Goal: Information Seeking & Learning: Learn about a topic

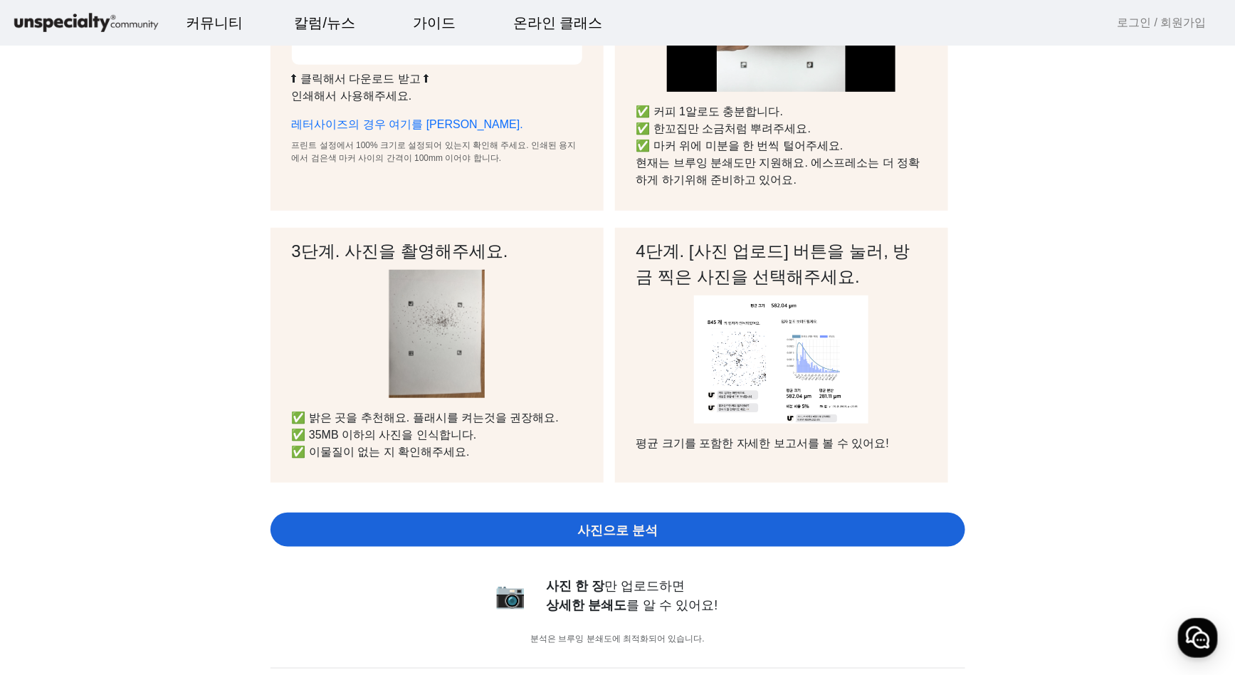
scroll to position [302, 0]
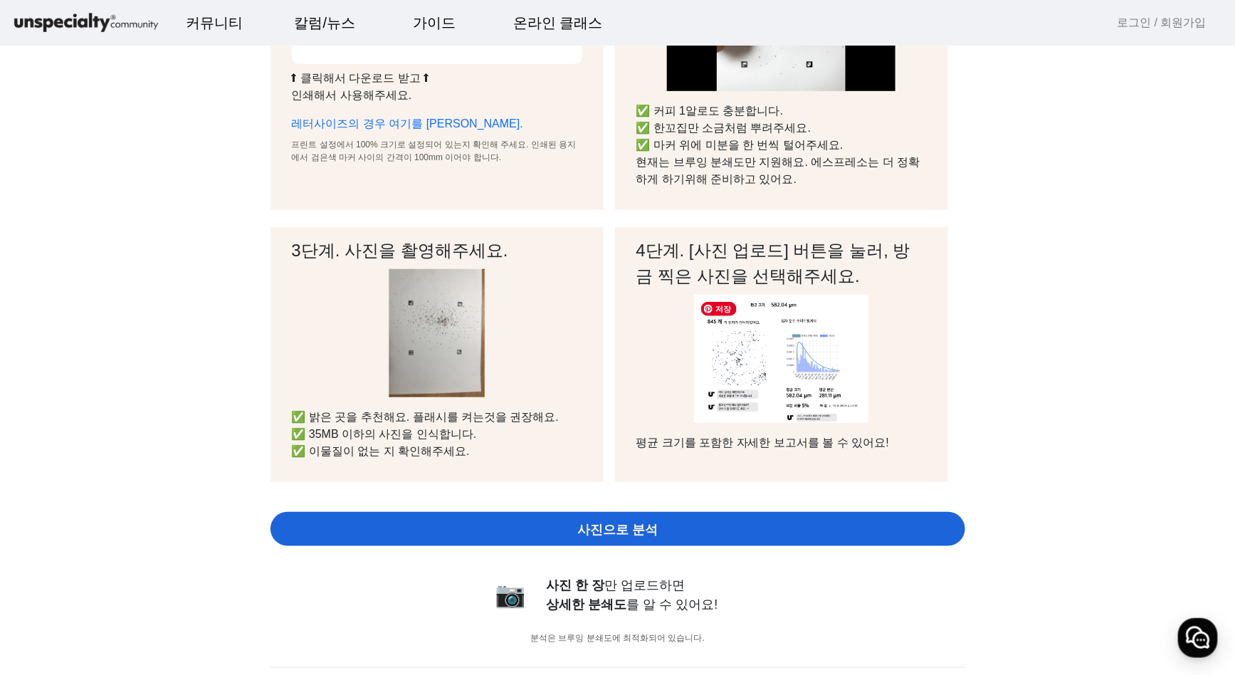
click at [734, 395] on img at bounding box center [781, 359] width 175 height 128
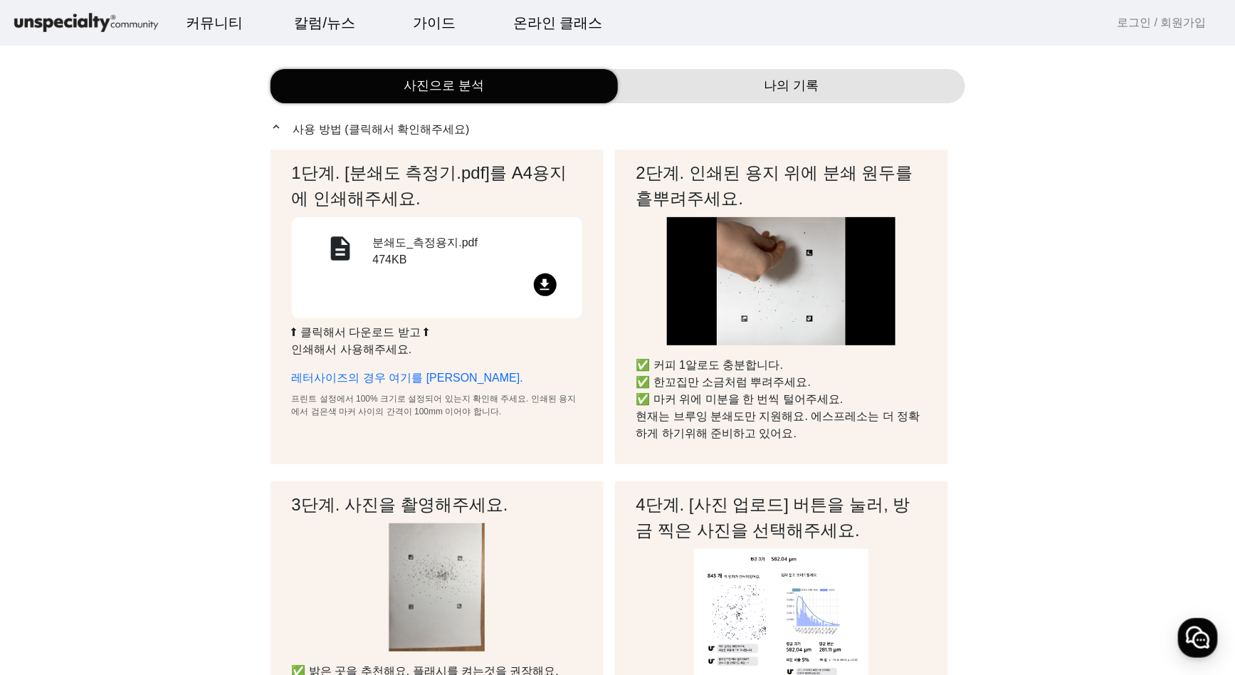
scroll to position [0, 0]
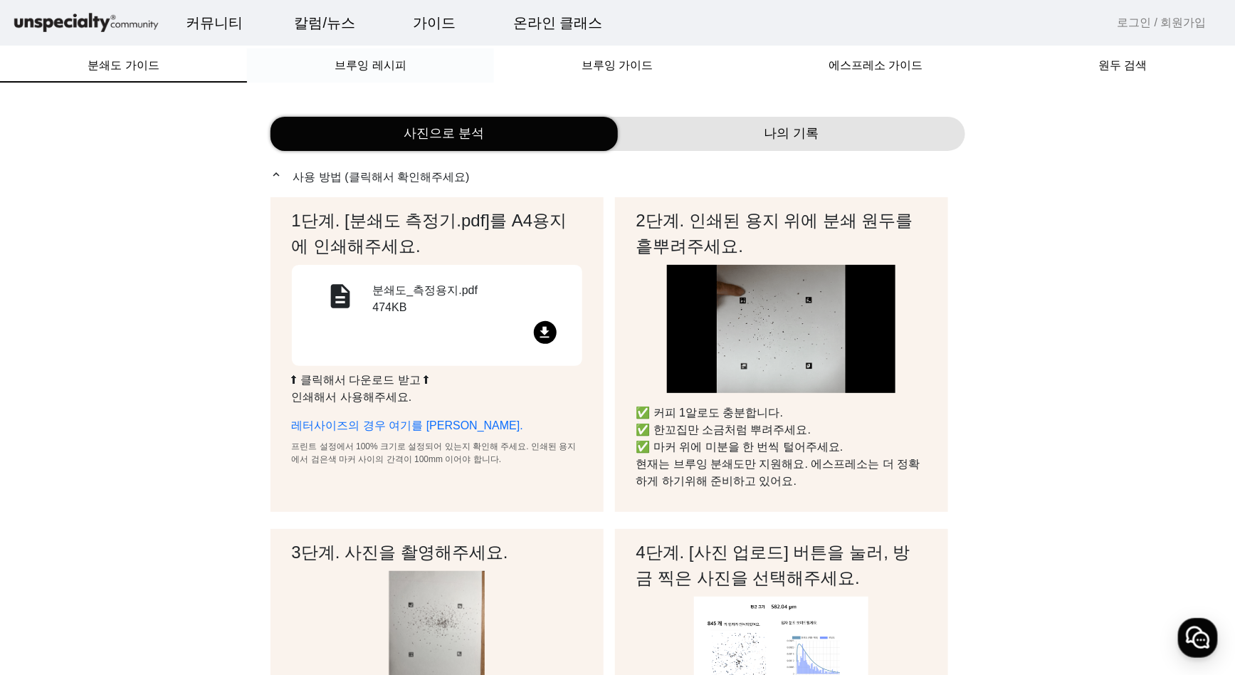
click at [368, 53] on span "브루잉 레시피" at bounding box center [369, 65] width 71 height 34
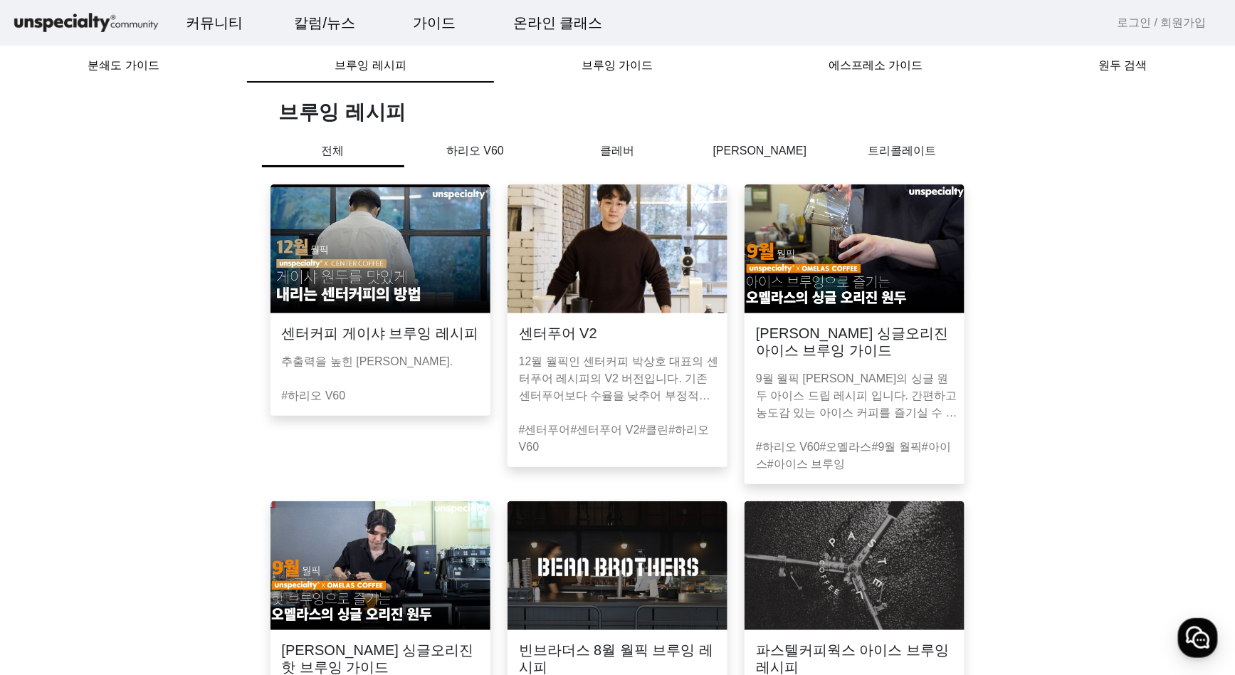
click at [492, 161] on div "하리오 V60" at bounding box center [475, 160] width 142 height 36
click at [487, 150] on p "하리오 V60" at bounding box center [475, 150] width 142 height 17
click at [608, 158] on p "클레버" at bounding box center [617, 150] width 142 height 17
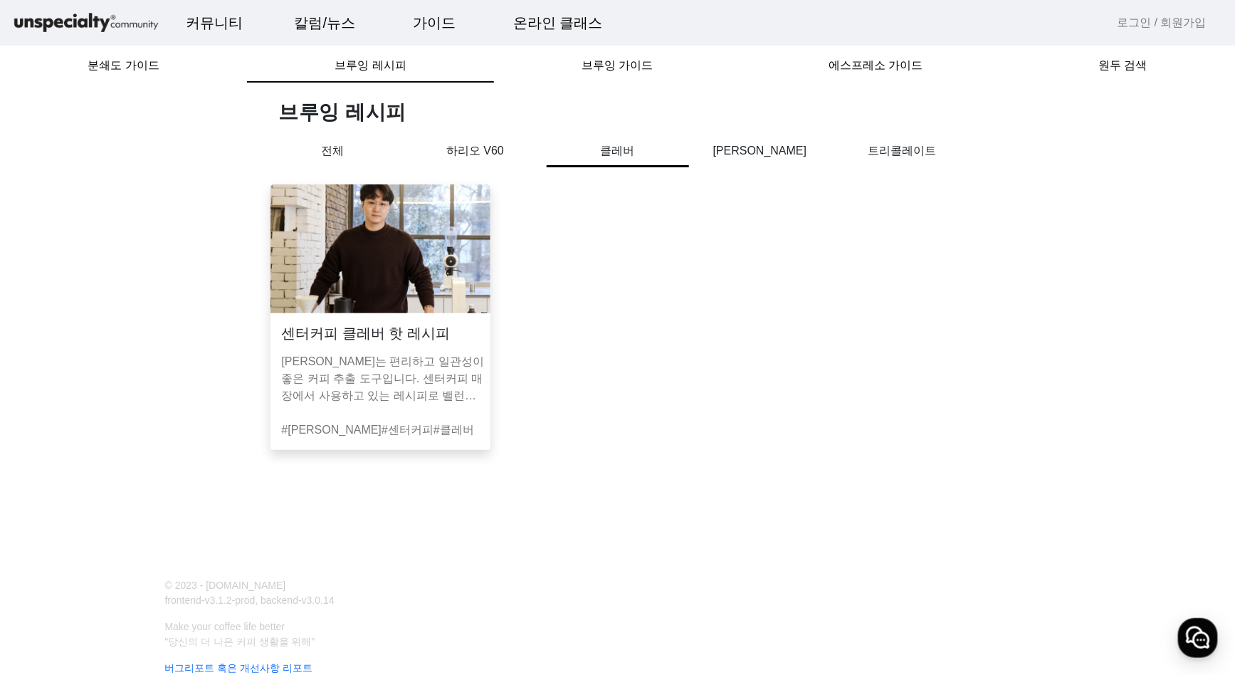
click at [791, 141] on div "브루잉 레시피 전체 하리오 V60 클레버 칼리타 웨이브 트리콜레이트 센터커피 클레버 핫 레시피 클레버는 편리하고 일관성이 좋은 커피 추출 도구…" at bounding box center [618, 283] width 712 height 367
click at [782, 148] on p "[PERSON_NAME]" at bounding box center [760, 150] width 142 height 17
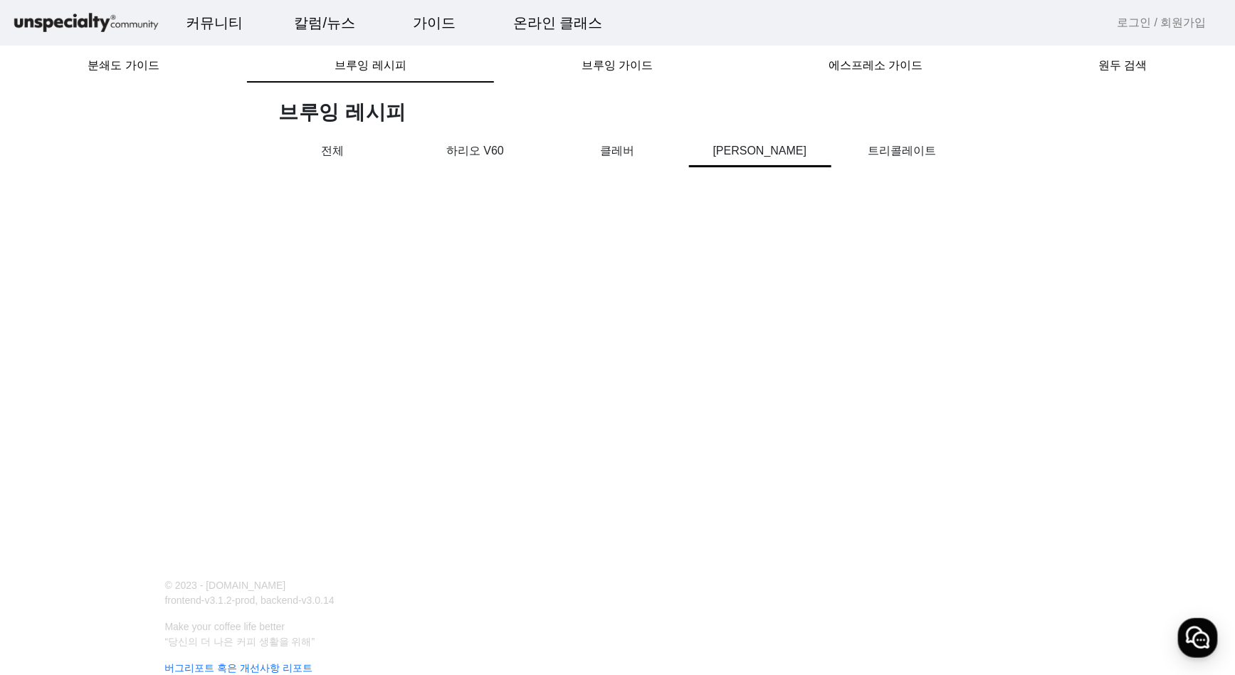
click at [900, 161] on div "트리콜레이트" at bounding box center [902, 160] width 142 height 36
click at [625, 69] on span "브루잉 가이드" at bounding box center [616, 65] width 71 height 11
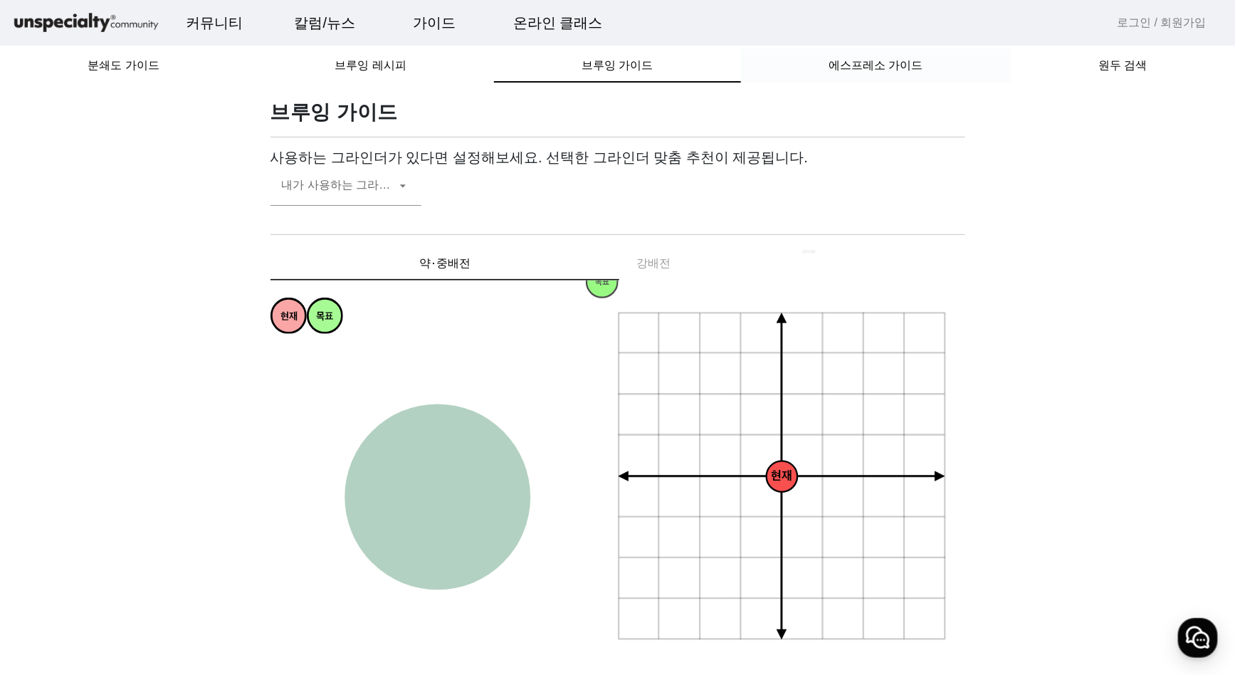
click at [865, 60] on span "에스프레소 가이드" at bounding box center [875, 65] width 94 height 11
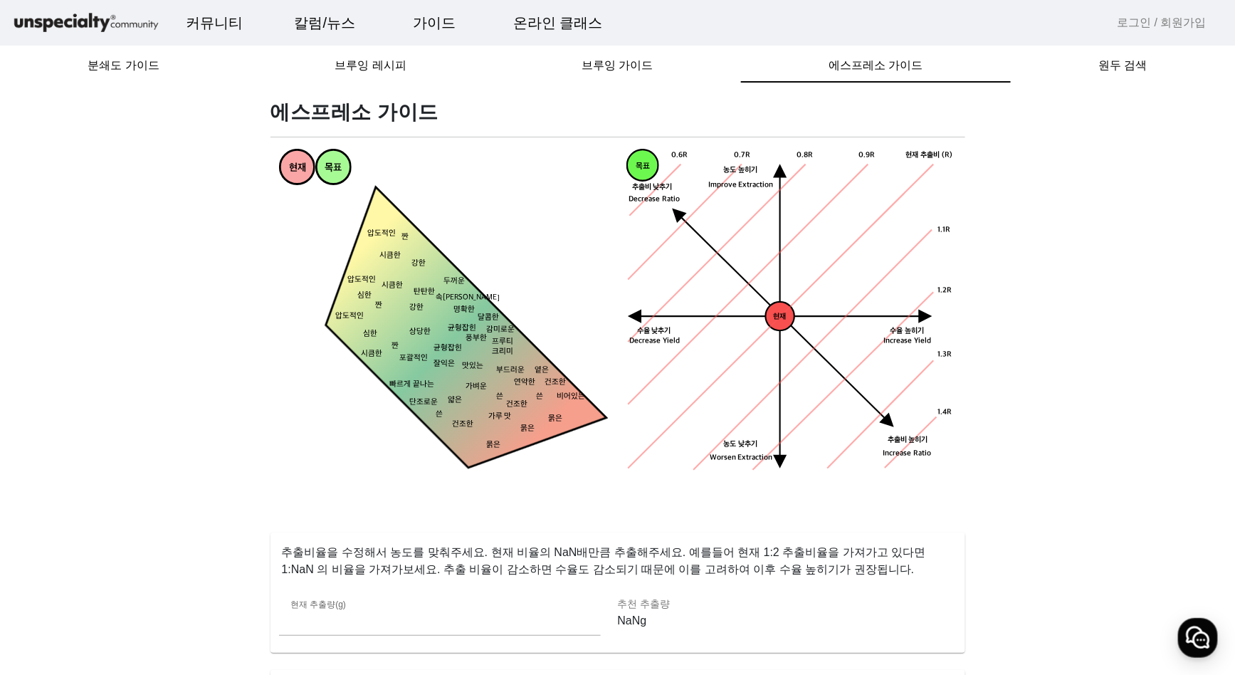
click at [85, 26] on img at bounding box center [85, 23] width 149 height 25
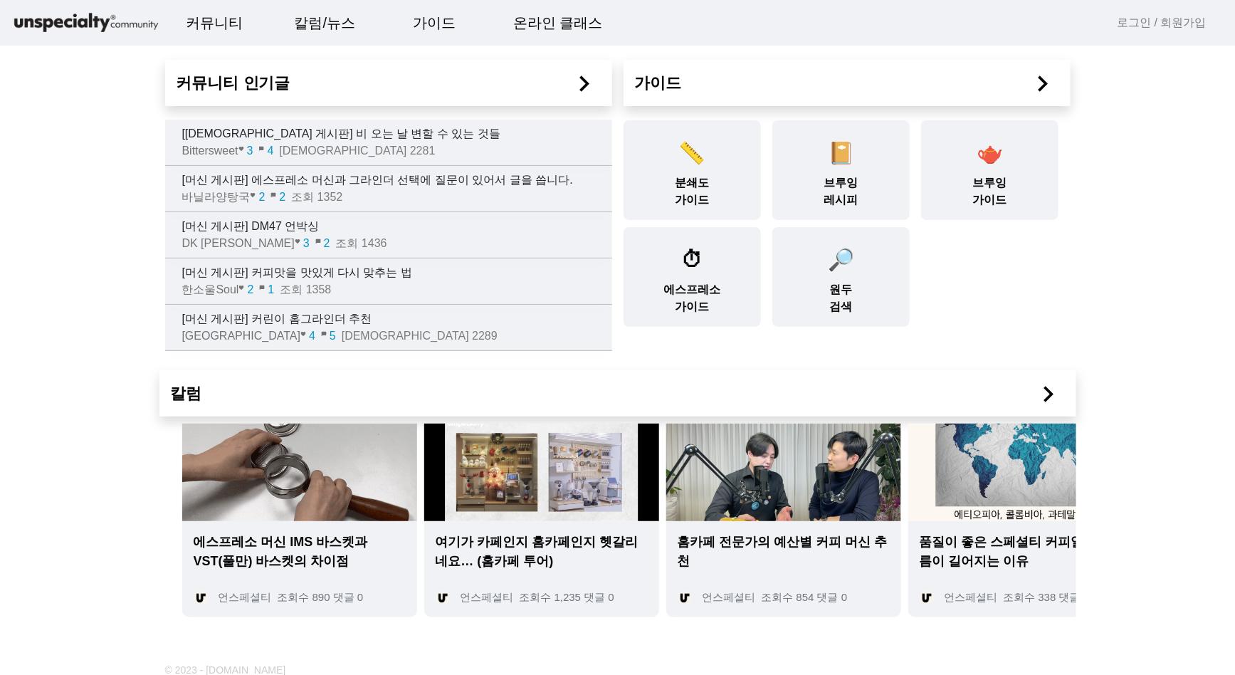
click at [52, 12] on img at bounding box center [85, 23] width 149 height 25
